Goal: Transaction & Acquisition: Subscribe to service/newsletter

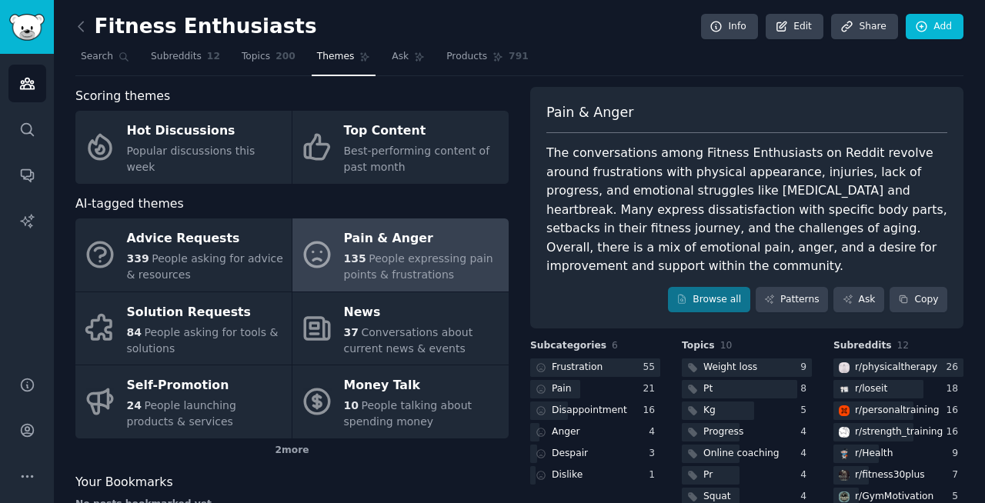
click at [352, 260] on span "135" at bounding box center [355, 258] width 22 height 12
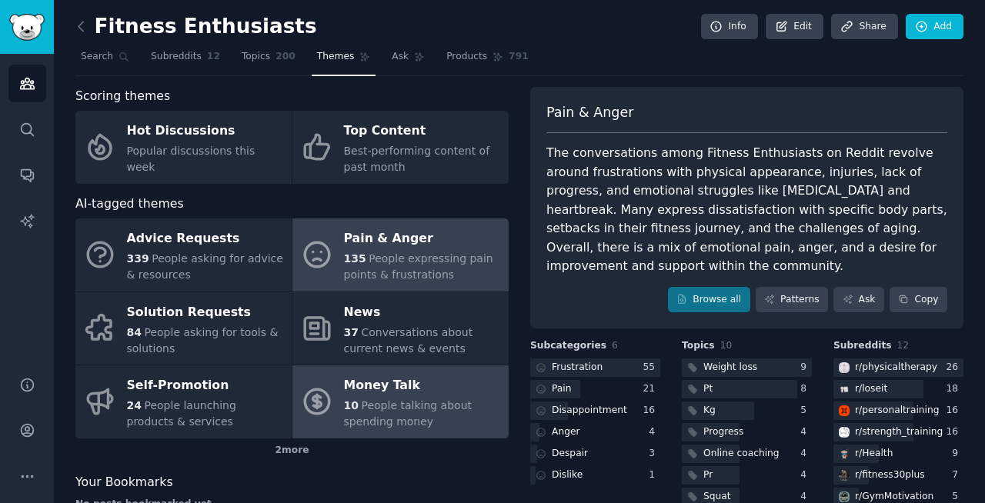
click at [393, 397] on div "Money Talk" at bounding box center [422, 386] width 157 height 25
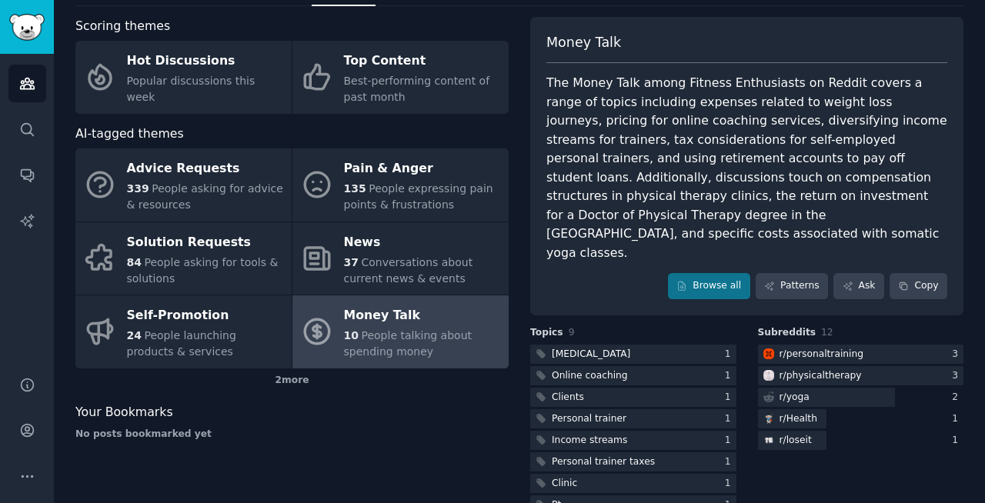
scroll to position [89, 0]
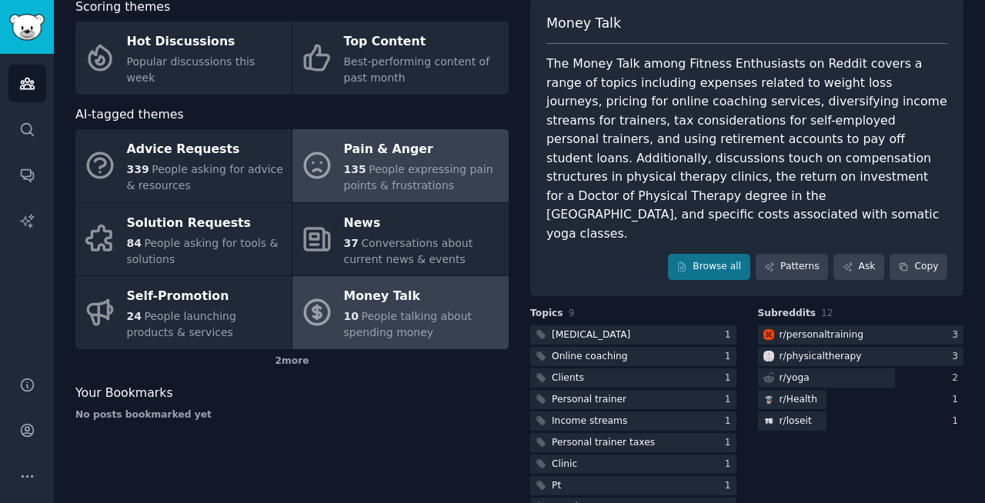
click at [421, 167] on span "People expressing pain points & frustrations" at bounding box center [418, 177] width 149 height 28
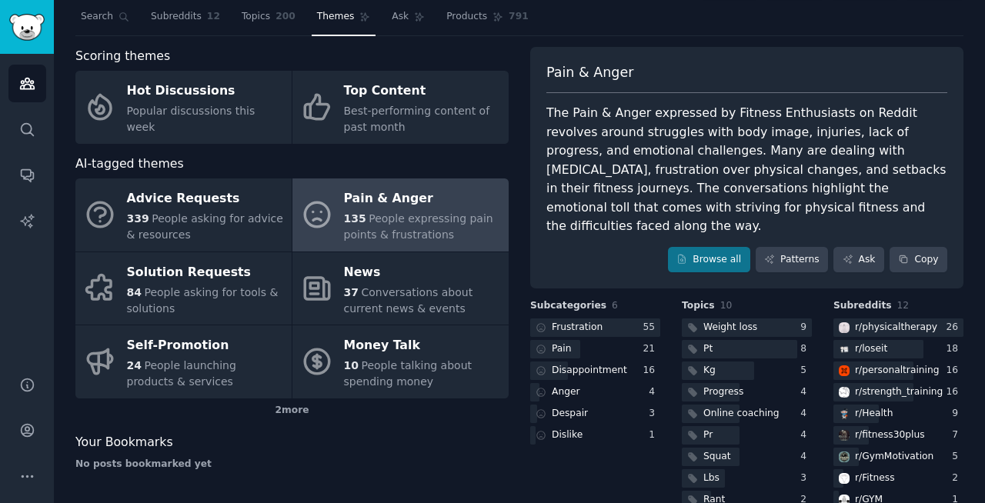
scroll to position [73, 0]
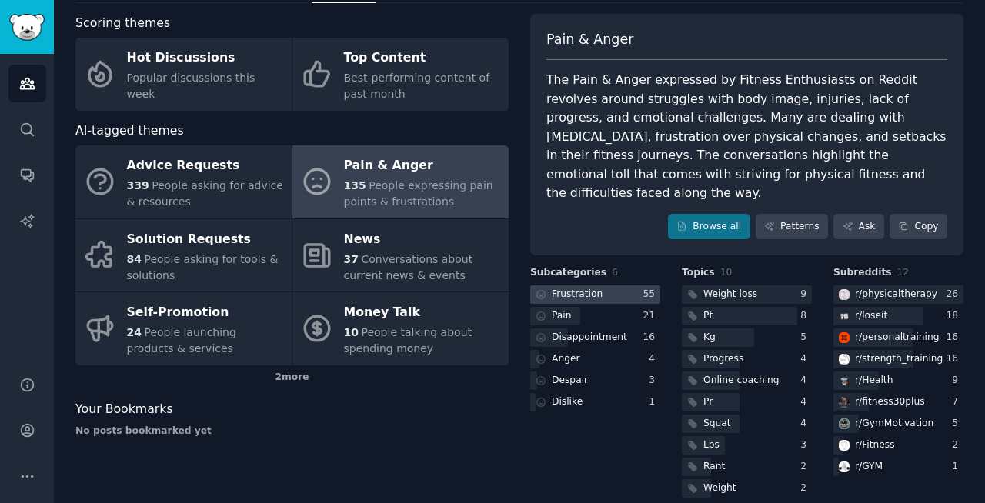
click at [580, 288] on div "Frustration" at bounding box center [576, 295] width 51 height 14
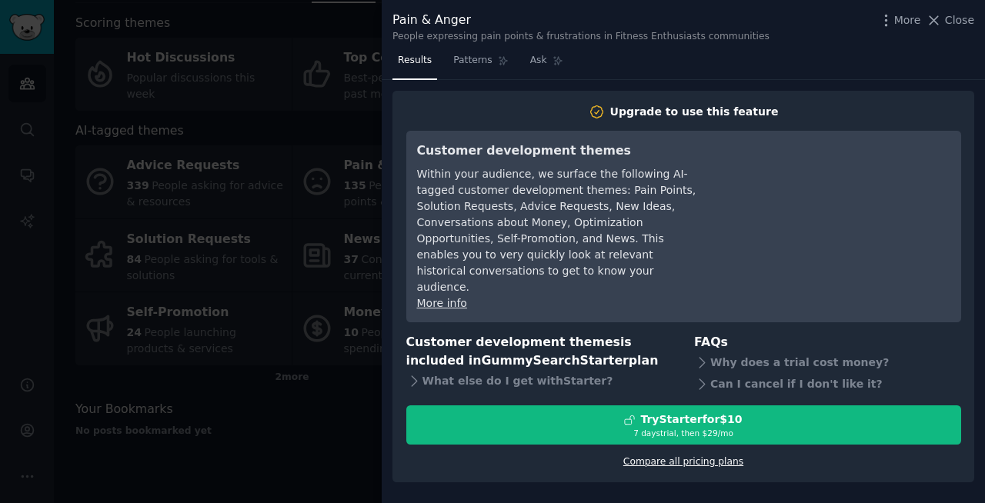
click at [669, 456] on link "Compare all pricing plans" at bounding box center [683, 461] width 120 height 11
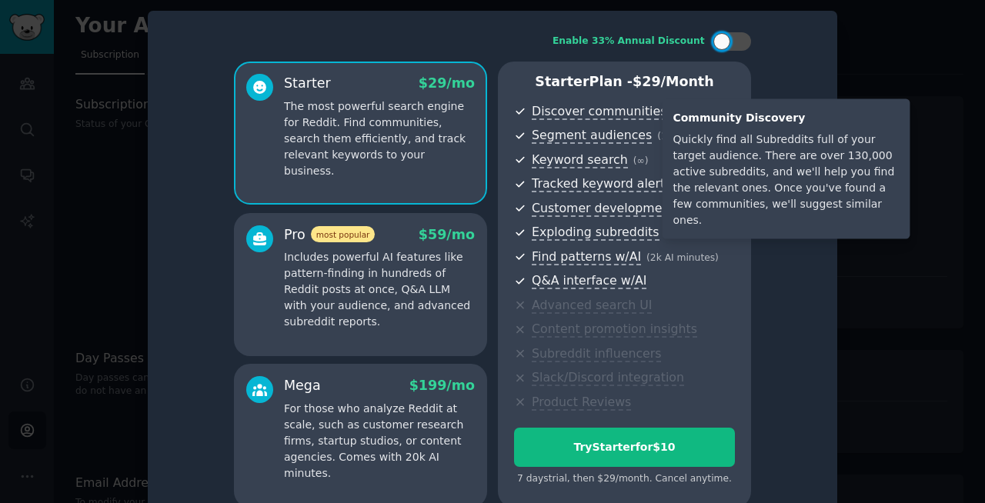
click at [609, 117] on span "Discover communities" at bounding box center [598, 112] width 135 height 16
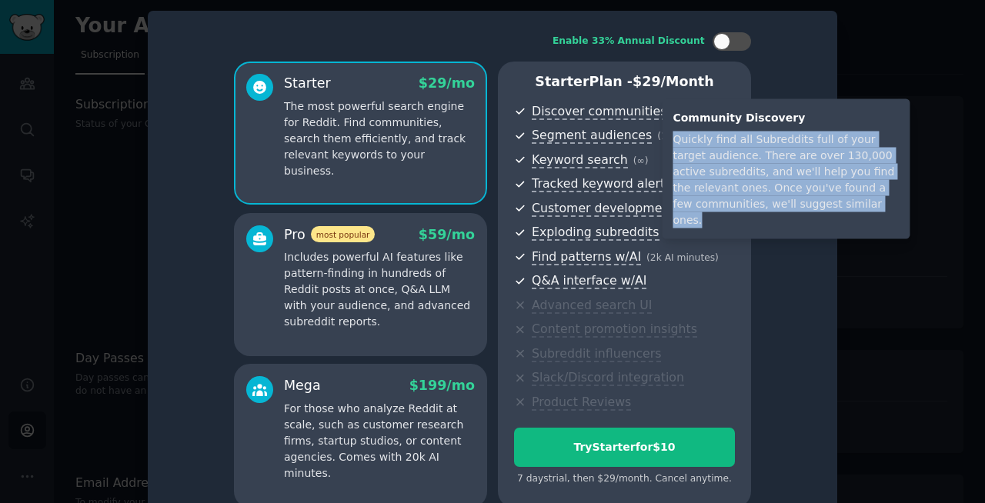
drag, startPoint x: 675, startPoint y: 139, endPoint x: 891, endPoint y: 204, distance: 225.6
click at [891, 204] on div "Quickly find all Subreddits full of your target audience. There are over 130,00…" at bounding box center [785, 180] width 226 height 97
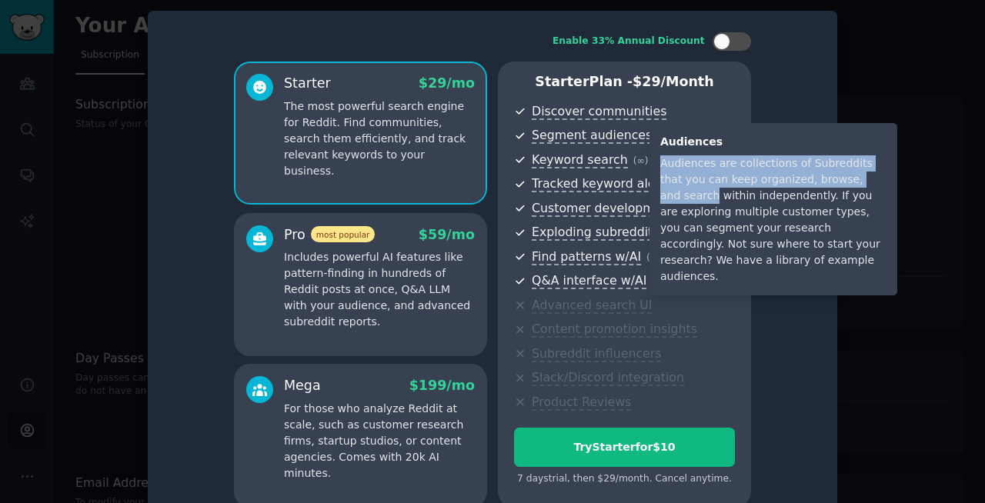
drag, startPoint x: 661, startPoint y: 164, endPoint x: 885, endPoint y: 185, distance: 224.9
click at [885, 185] on div "Audiences are collections of Subreddits that you can keep organized, browse, an…" at bounding box center [773, 219] width 226 height 129
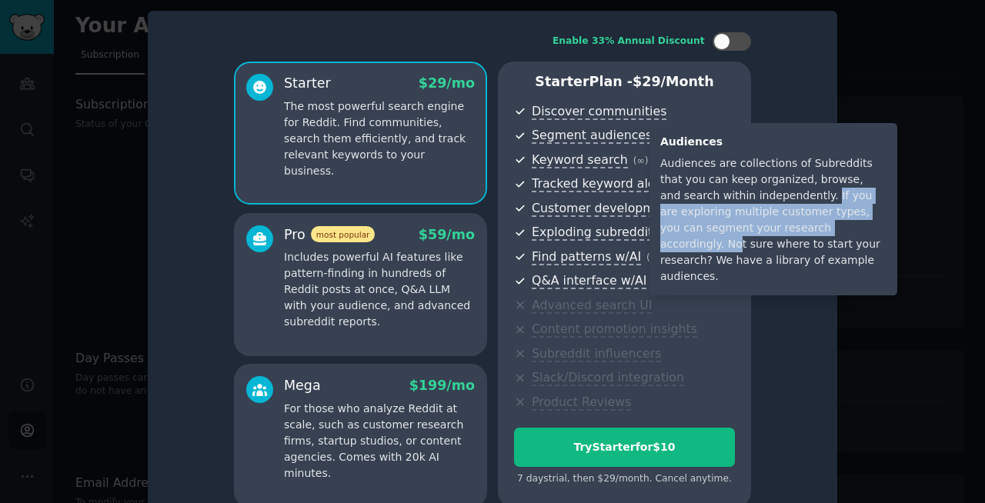
drag, startPoint x: 768, startPoint y: 197, endPoint x: 808, endPoint y: 230, distance: 51.9
click at [808, 230] on div "Audiences are collections of Subreddits that you can keep organized, browse, an…" at bounding box center [773, 219] width 226 height 129
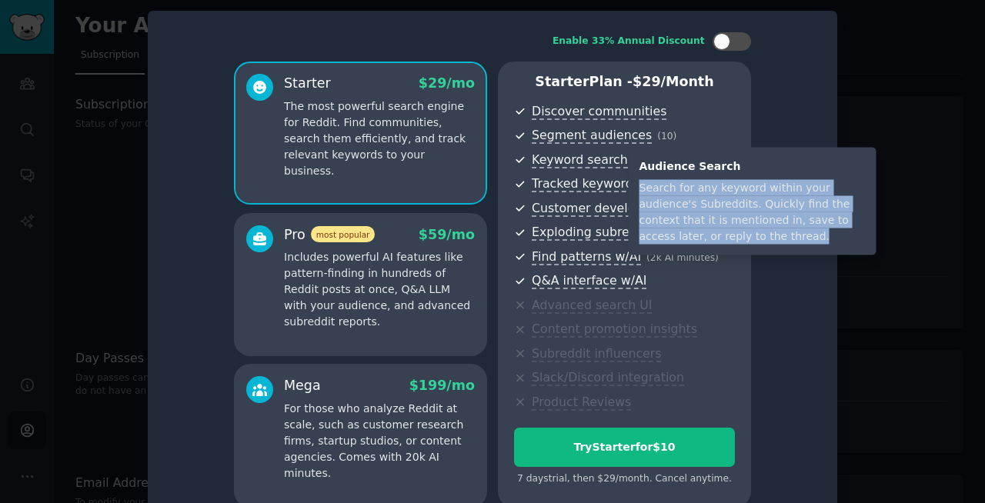
drag, startPoint x: 641, startPoint y: 188, endPoint x: 834, endPoint y: 238, distance: 198.7
click at [834, 238] on div "Search for any keyword within your audience's Subreddits. Quickly find the cont…" at bounding box center [752, 212] width 226 height 65
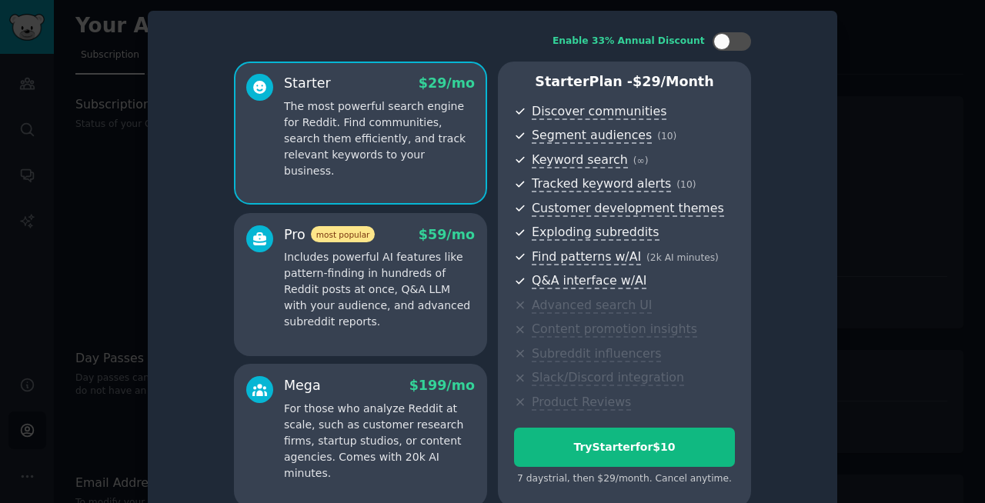
click at [358, 455] on p "For those who analyze Reddit at scale, such as customer research firms, startup…" at bounding box center [379, 441] width 191 height 81
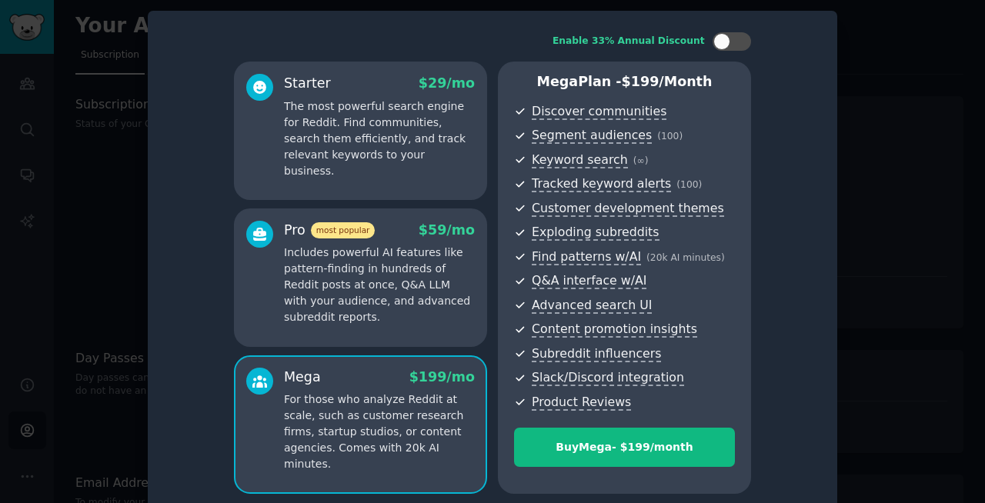
click at [353, 287] on p "Includes powerful AI features like pattern-finding in hundreds of Reddit posts …" at bounding box center [379, 285] width 191 height 81
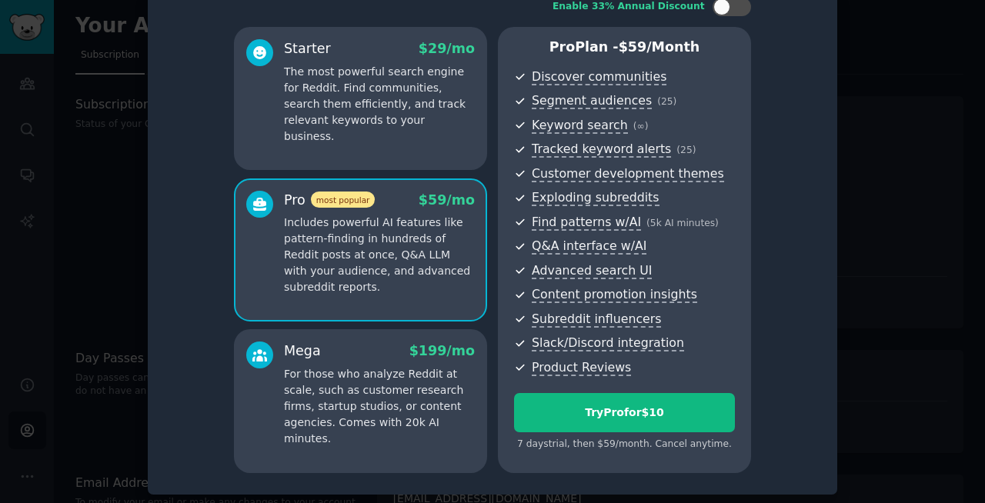
scroll to position [36, 0]
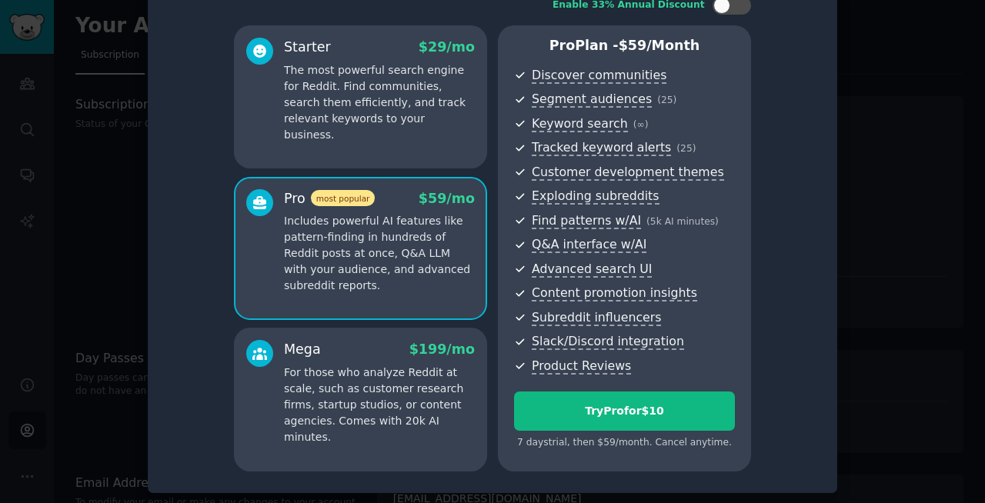
click at [341, 98] on p "The most powerful search engine for Reddit. Find communities, search them effic…" at bounding box center [379, 102] width 191 height 81
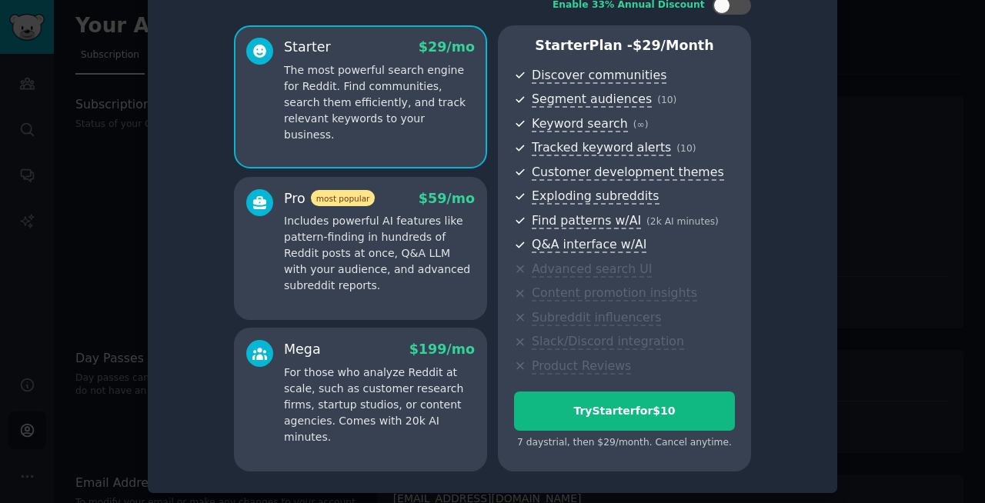
click at [358, 245] on p "Includes powerful AI features like pattern-finding in hundreds of Reddit posts …" at bounding box center [379, 253] width 191 height 81
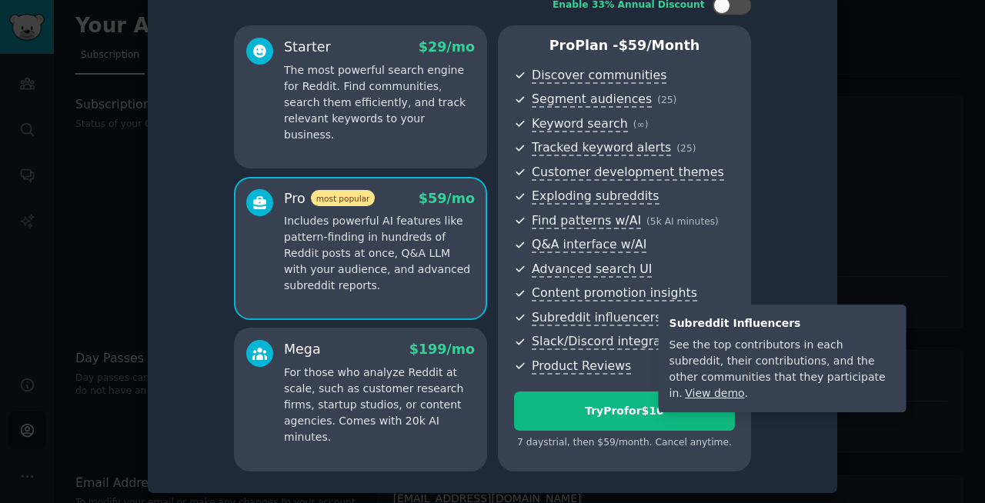
click at [744, 387] on link "View demo" at bounding box center [714, 393] width 59 height 12
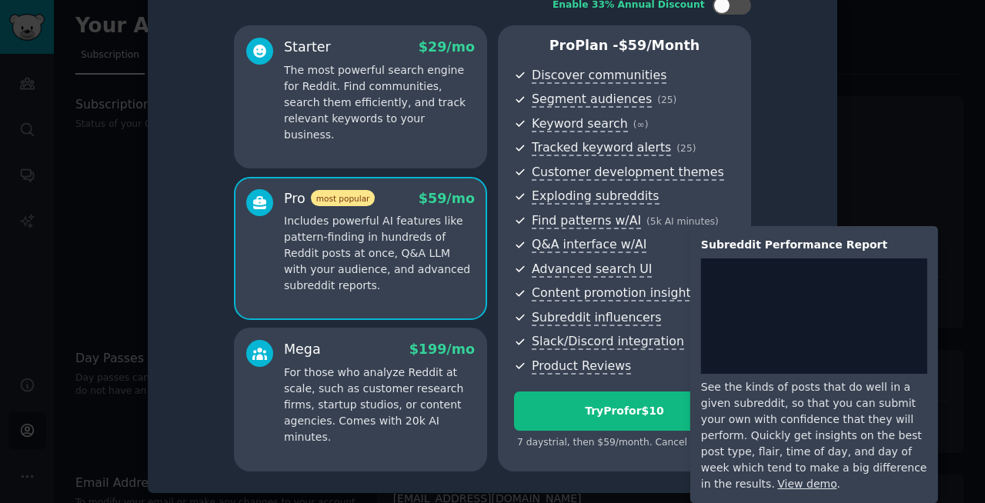
click at [777, 481] on link "View demo" at bounding box center [806, 484] width 59 height 12
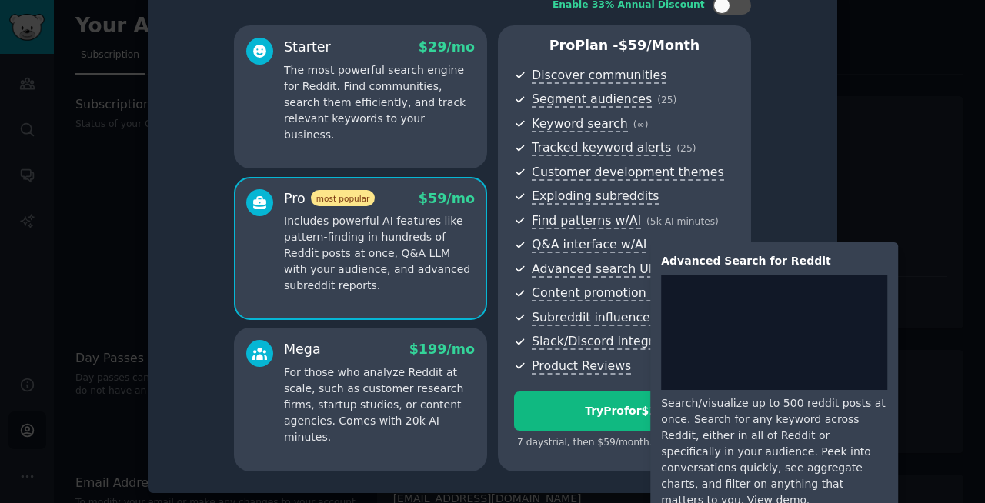
click at [785, 494] on link "View demo" at bounding box center [776, 500] width 59 height 12
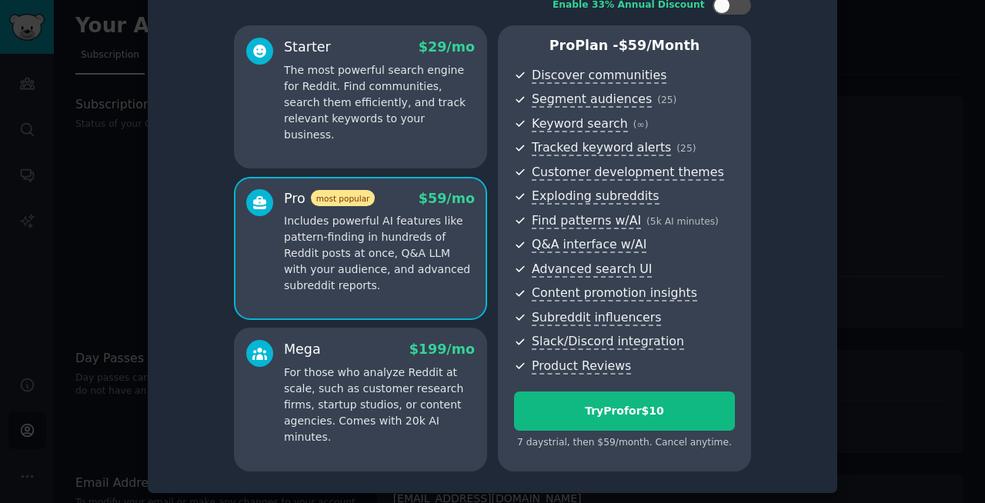
click at [404, 90] on p "The most powerful search engine for Reddit. Find communities, search them effic…" at bounding box center [379, 102] width 191 height 81
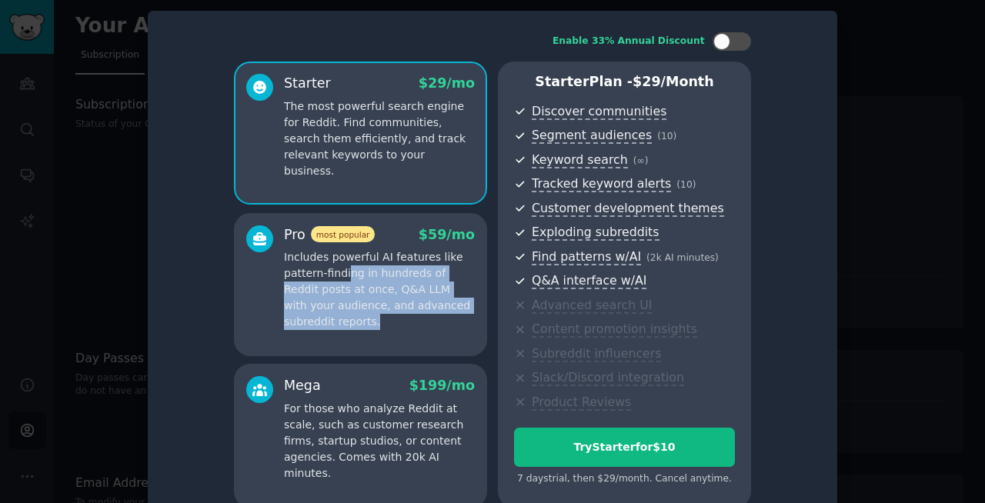
drag, startPoint x: 343, startPoint y: 275, endPoint x: 435, endPoint y: 316, distance: 101.2
click at [435, 317] on p "Includes powerful AI features like pattern-finding in hundreds of Reddit posts …" at bounding box center [379, 289] width 191 height 81
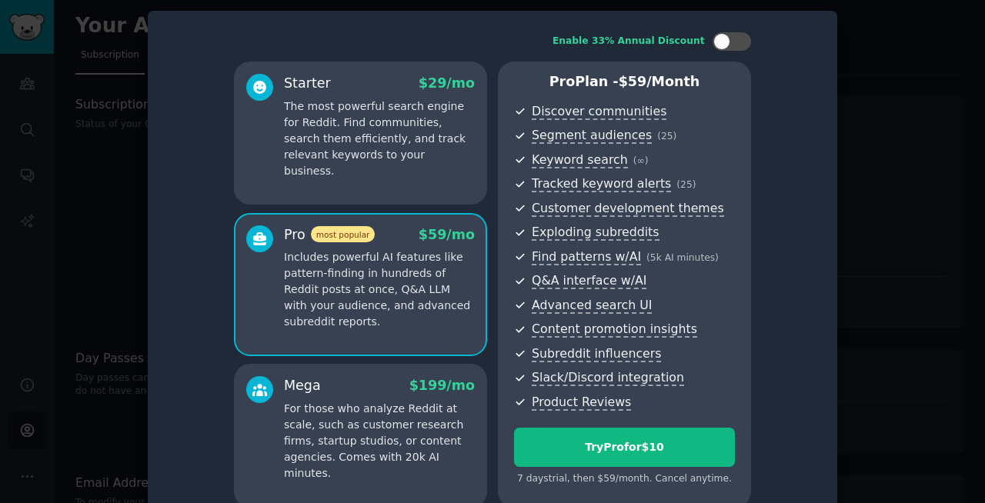
click at [366, 325] on p "Includes powerful AI features like pattern-finding in hundreds of Reddit posts …" at bounding box center [379, 289] width 191 height 81
click at [345, 450] on p "For those who analyze Reddit at scale, such as customer research firms, startup…" at bounding box center [379, 441] width 191 height 81
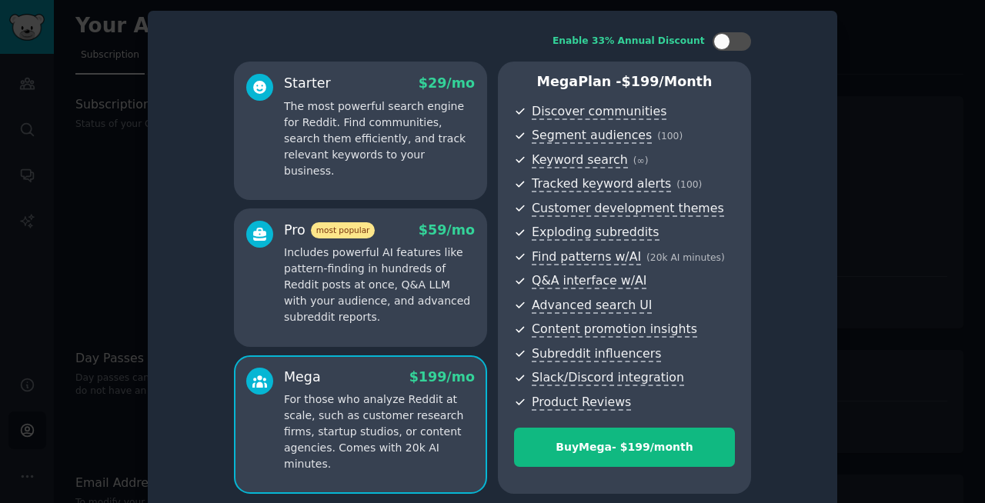
click at [346, 299] on p "Includes powerful AI features like pattern-finding in hundreds of Reddit posts …" at bounding box center [379, 285] width 191 height 81
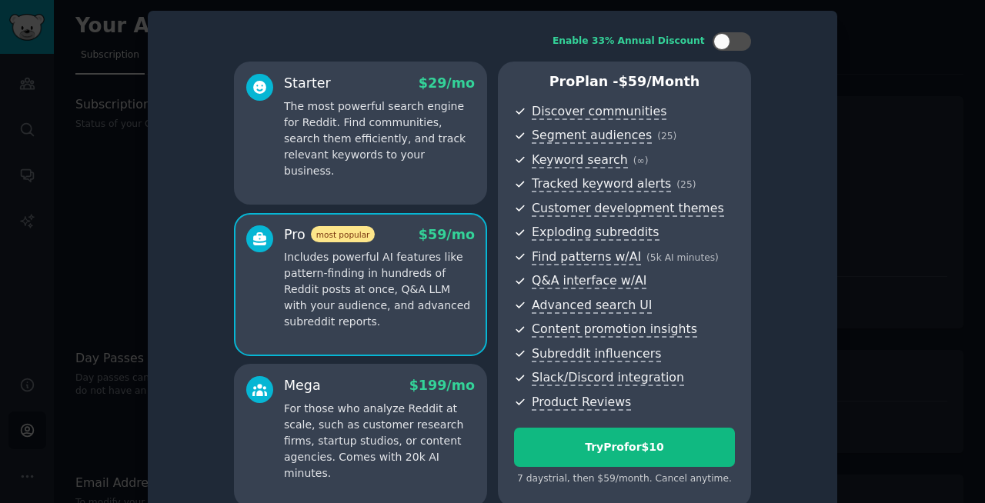
click at [358, 427] on p "For those who analyze Reddit at scale, such as customer research firms, startup…" at bounding box center [379, 441] width 191 height 81
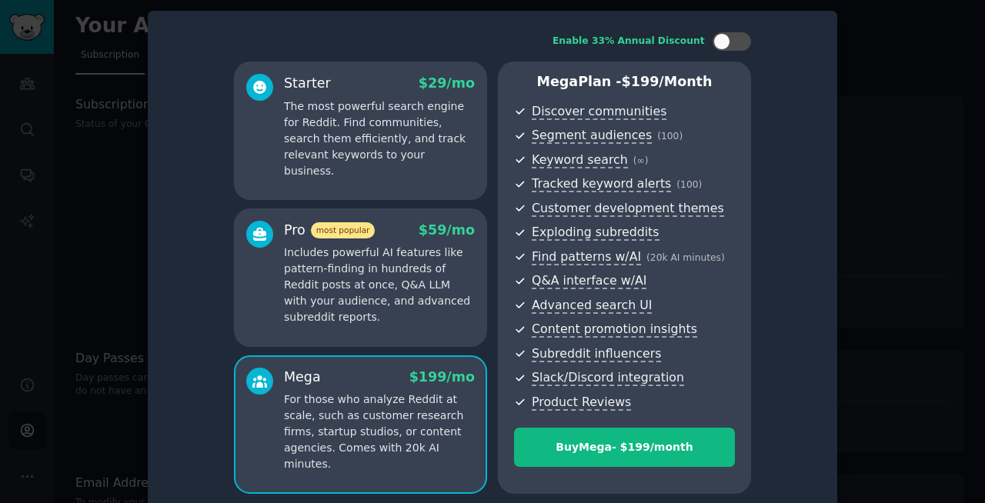
click at [337, 289] on p "Includes powerful AI features like pattern-finding in hundreds of Reddit posts …" at bounding box center [379, 285] width 191 height 81
